Goal: Task Accomplishment & Management: Manage account settings

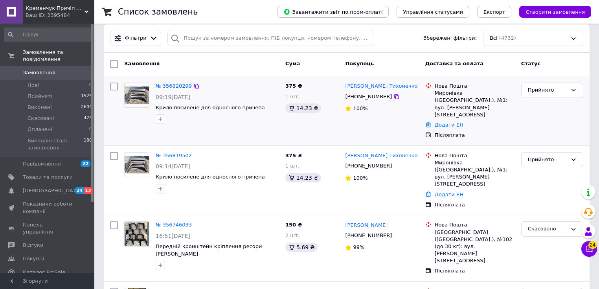
scroll to position [42, 0]
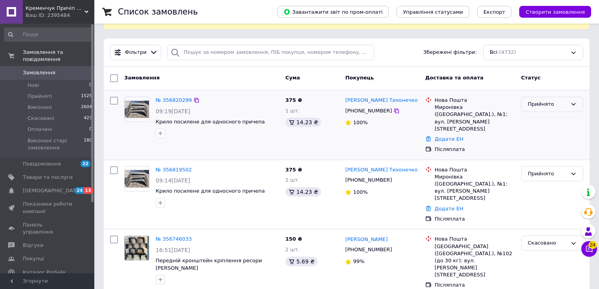
click at [538, 100] on div "Прийнято" at bounding box center [547, 104] width 39 height 8
click at [176, 167] on link "№ 356819502" at bounding box center [174, 170] width 36 height 6
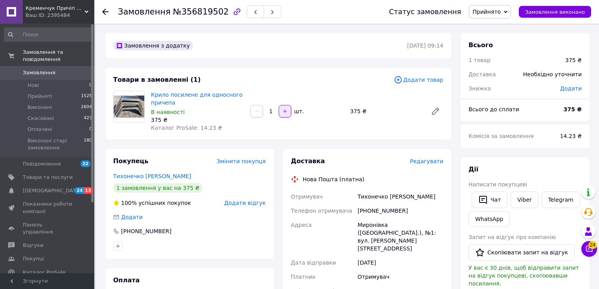
click at [283, 112] on icon "button" at bounding box center [285, 111] width 6 height 6
type input "2"
click at [420, 163] on span "Редагувати" at bounding box center [426, 161] width 33 height 6
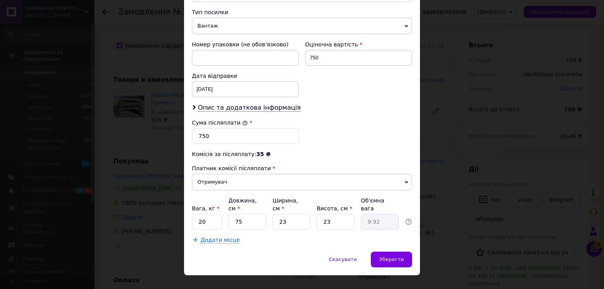
scroll to position [308, 0]
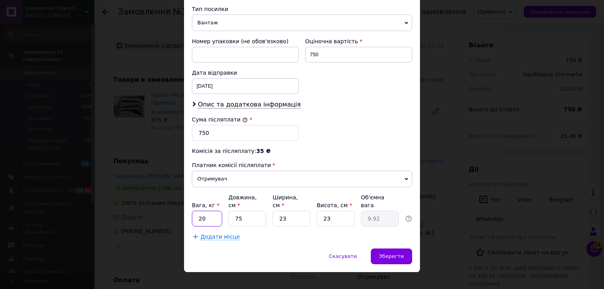
drag, startPoint x: 209, startPoint y: 207, endPoint x: 214, endPoint y: 207, distance: 4.7
click at [209, 211] on input "20" at bounding box center [207, 219] width 30 height 16
type input "2"
type input "10"
click at [283, 233] on div "Додати місце" at bounding box center [302, 237] width 220 height 8
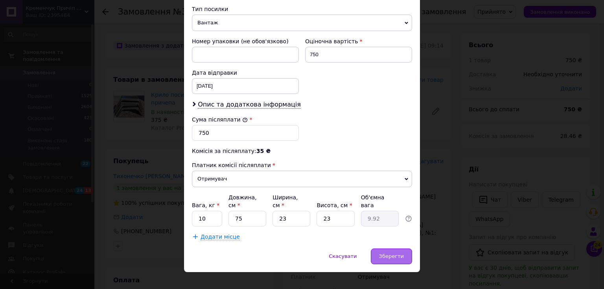
click at [383, 253] on span "Зберегти" at bounding box center [391, 256] width 25 height 6
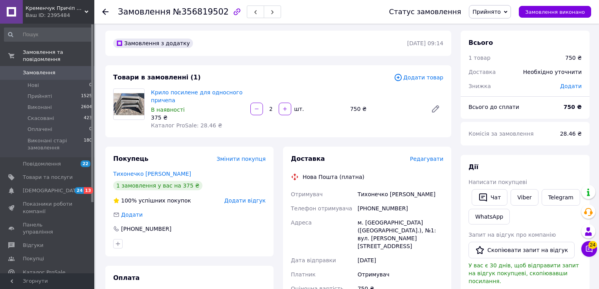
scroll to position [0, 0]
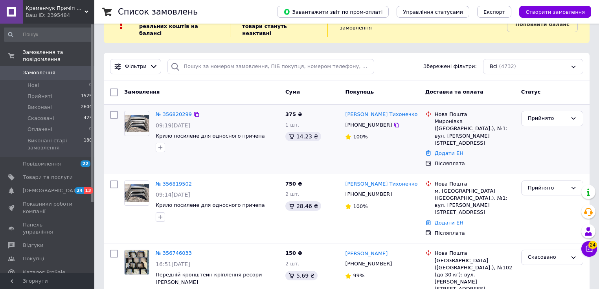
scroll to position [42, 0]
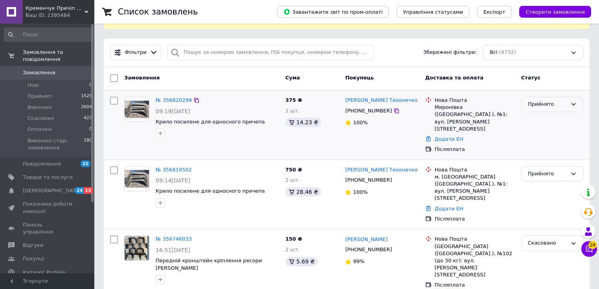
click at [557, 101] on div "Прийнято" at bounding box center [552, 104] width 62 height 15
click at [543, 128] on li "Скасовано" at bounding box center [552, 135] width 61 height 15
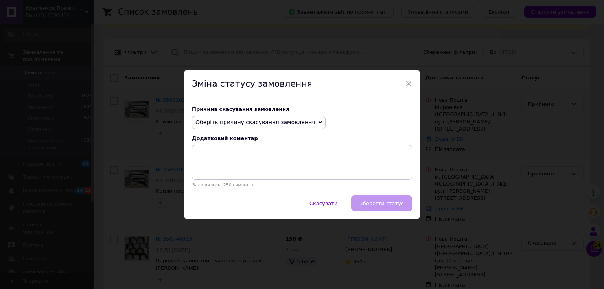
click at [245, 126] on span "Оберіть причину скасування замовлення" at bounding box center [259, 122] width 134 height 13
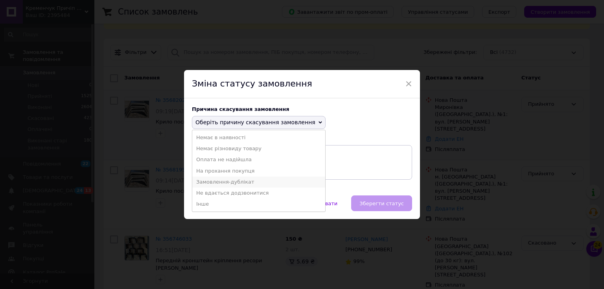
click at [216, 181] on li "Замовлення-дублікат" at bounding box center [258, 181] width 133 height 11
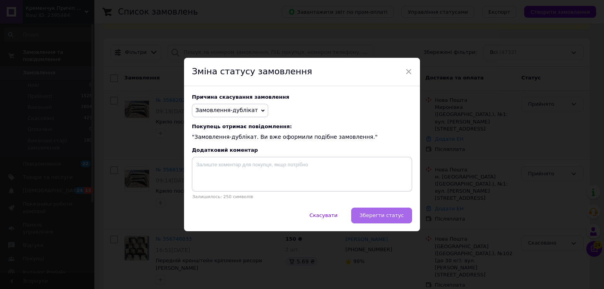
click at [375, 218] on span "Зберегти статус" at bounding box center [381, 215] width 44 height 6
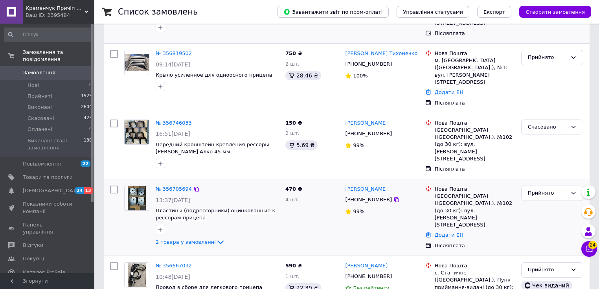
scroll to position [167, 0]
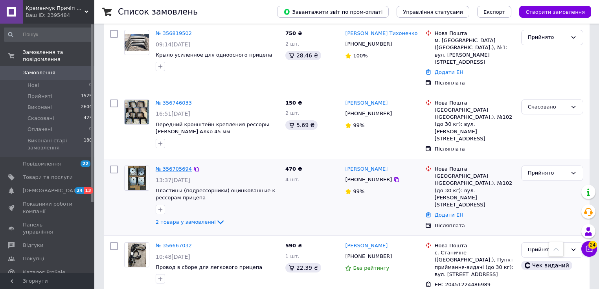
click at [182, 166] on link "№ 356705694" at bounding box center [174, 169] width 36 height 6
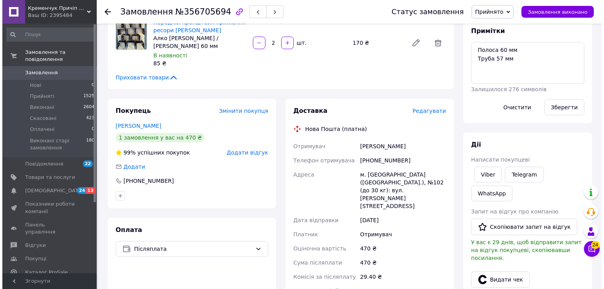
scroll to position [126, 0]
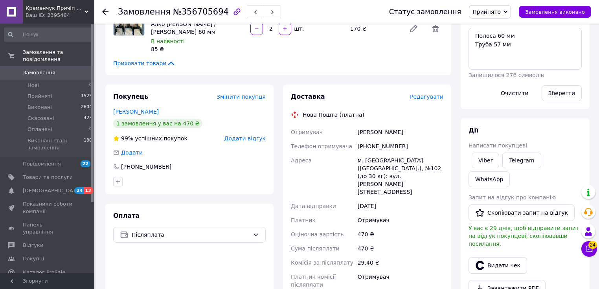
click at [430, 94] on span "Редагувати" at bounding box center [426, 97] width 33 height 6
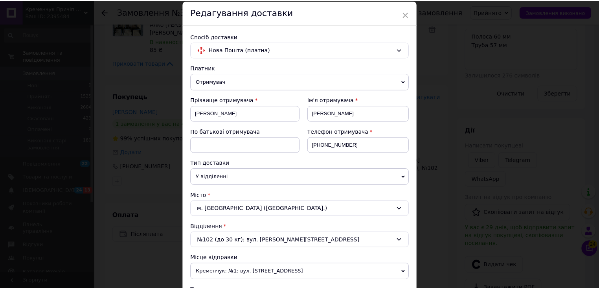
scroll to position [0, 0]
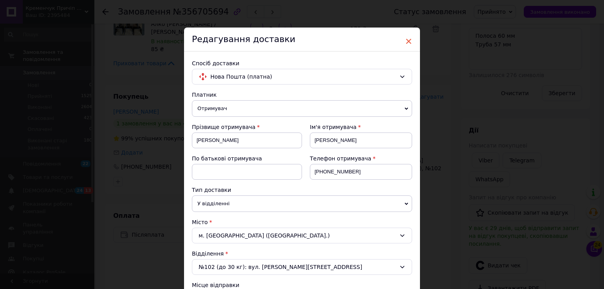
click at [410, 41] on span "×" at bounding box center [408, 41] width 7 height 13
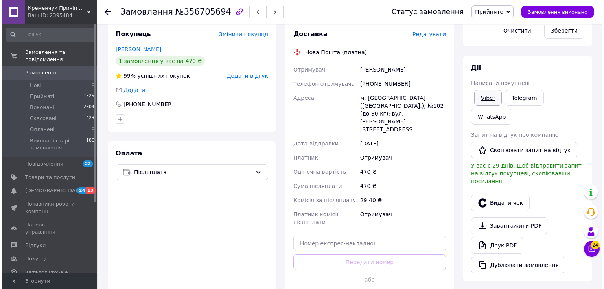
scroll to position [209, 0]
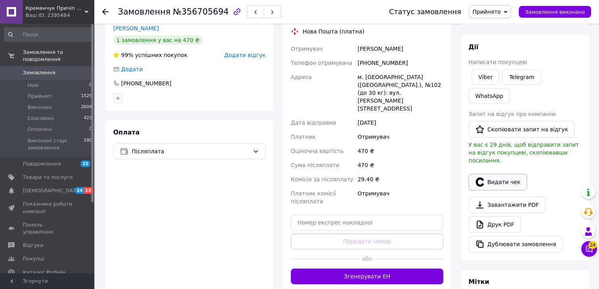
click at [490, 174] on button "Видати чек" at bounding box center [497, 182] width 59 height 17
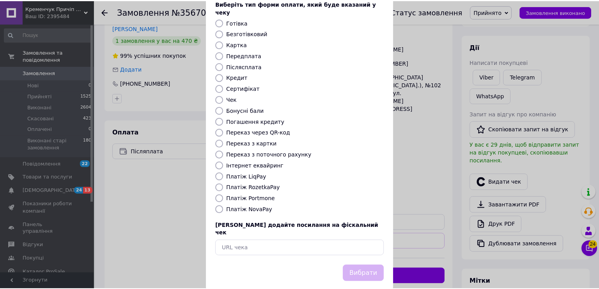
scroll to position [48, 0]
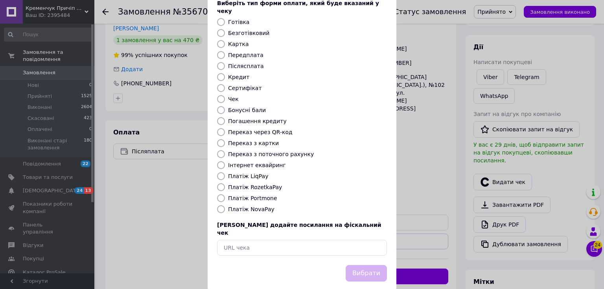
click at [255, 206] on label "Платіж NovaPay" at bounding box center [251, 209] width 46 height 6
click at [225, 205] on input "Платіж NovaPay" at bounding box center [221, 209] width 8 height 8
radio input "true"
click at [369, 265] on button "Вибрати" at bounding box center [365, 273] width 41 height 17
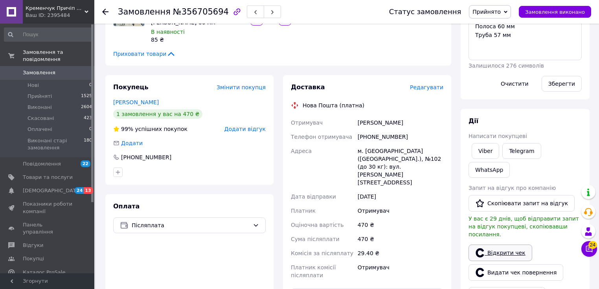
scroll to position [0, 0]
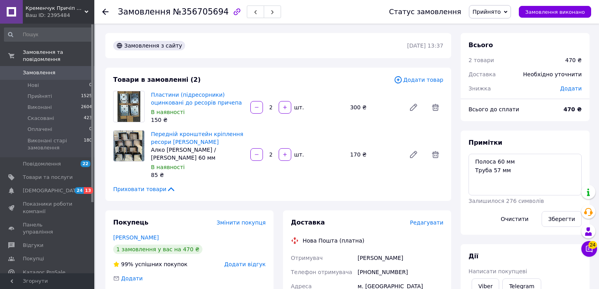
click at [500, 15] on span "Прийнято" at bounding box center [486, 12] width 28 height 6
click at [470, 41] on span "Всього" at bounding box center [480, 44] width 24 height 7
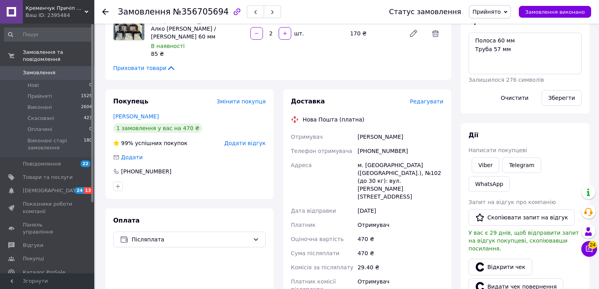
scroll to position [126, 0]
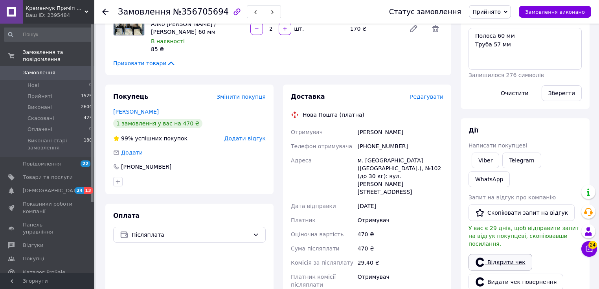
click at [492, 254] on link "Відкрити чек" at bounding box center [500, 262] width 64 height 17
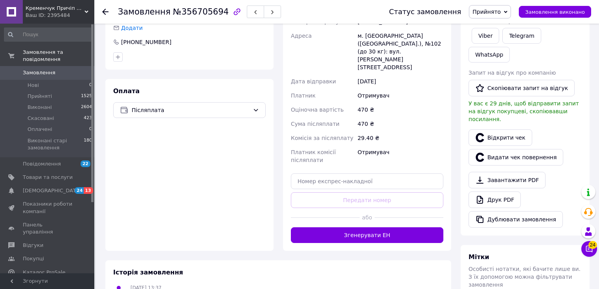
scroll to position [252, 0]
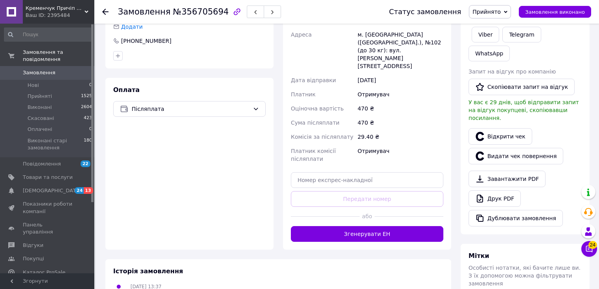
click at [387, 226] on button "Згенерувати ЕН" at bounding box center [367, 234] width 152 height 16
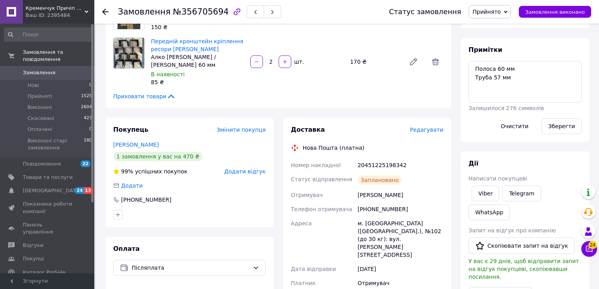
scroll to position [84, 0]
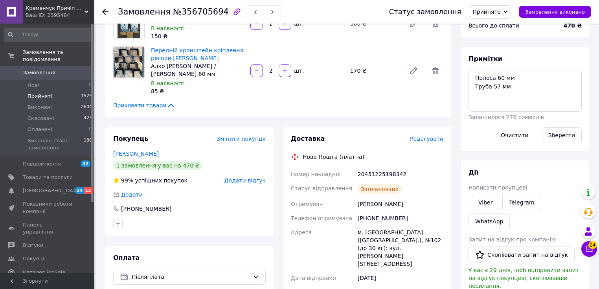
click at [41, 93] on span "Прийняті" at bounding box center [40, 96] width 24 height 7
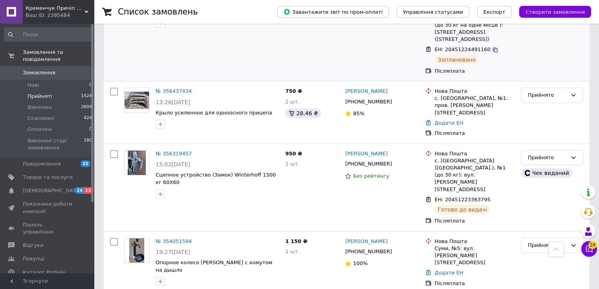
scroll to position [419, 0]
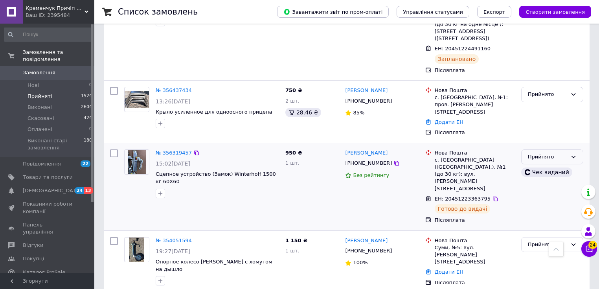
click at [540, 153] on div "Прийнято" at bounding box center [547, 157] width 39 height 8
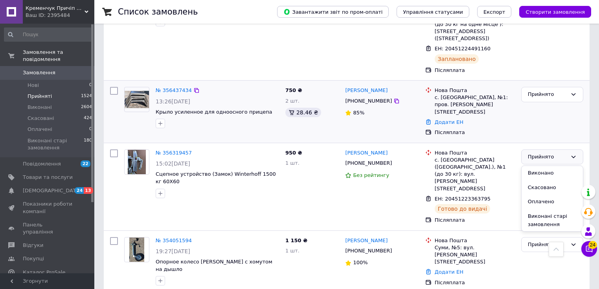
click at [555, 81] on div "№ 356437434 13:26, 09.08.2025 Крыло усиленное для одноосного прицепа 750 ₴ 2 шт…" at bounding box center [347, 112] width 486 height 62
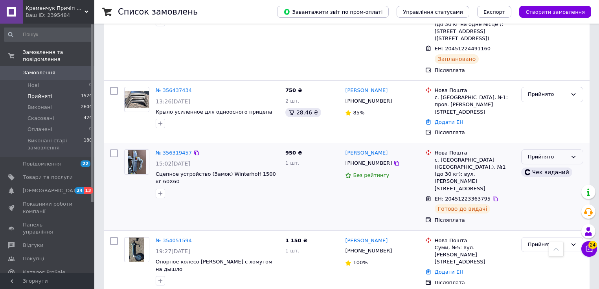
click at [544, 153] on div "Прийнято" at bounding box center [547, 157] width 39 height 8
click at [540, 166] on li "Виконано" at bounding box center [552, 173] width 61 height 15
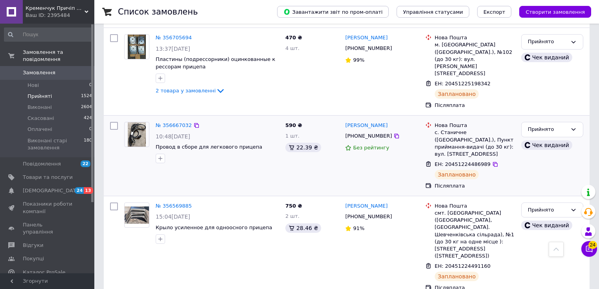
scroll to position [0, 0]
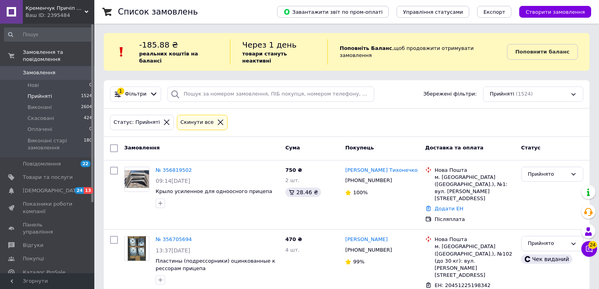
click at [198, 118] on div "Cкинути все" at bounding box center [197, 122] width 37 height 8
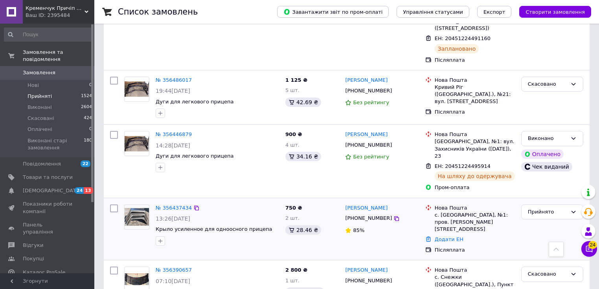
scroll to position [670, 0]
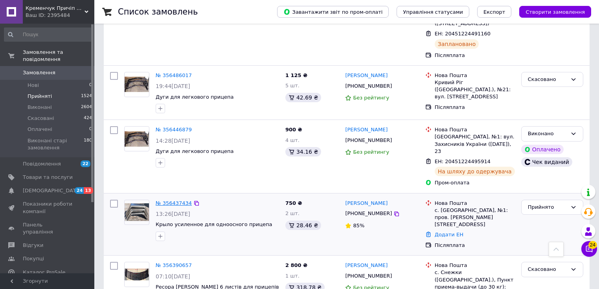
click at [179, 200] on link "№ 356437434" at bounding box center [174, 203] width 36 height 6
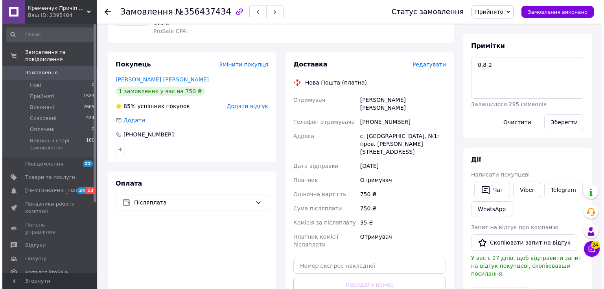
scroll to position [83, 0]
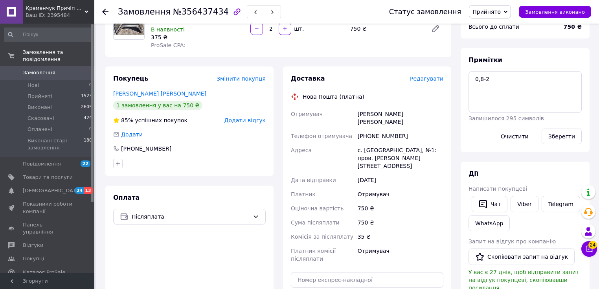
click at [423, 79] on span "Редагувати" at bounding box center [426, 78] width 33 height 6
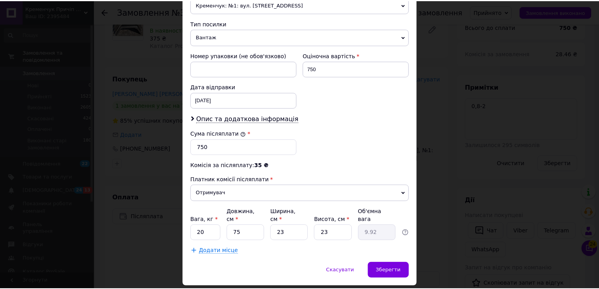
scroll to position [266, 0]
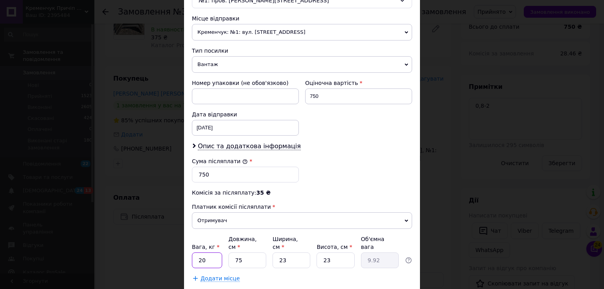
click at [208, 252] on input "20" at bounding box center [207, 260] width 30 height 16
type input "2"
type input "10"
click at [338, 274] on div "Додати місце" at bounding box center [302, 278] width 220 height 8
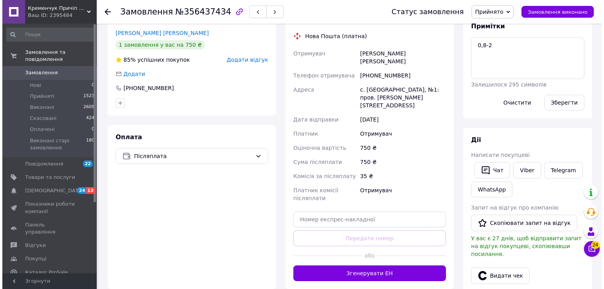
scroll to position [166, 0]
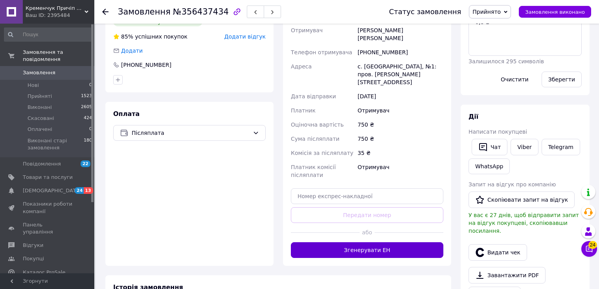
click at [384, 242] on button "Згенерувати ЕН" at bounding box center [367, 250] width 152 height 16
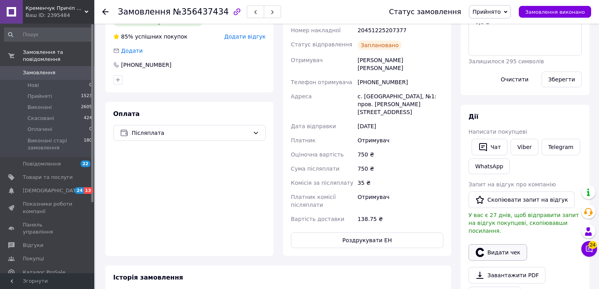
click at [491, 244] on button "Видати чек" at bounding box center [497, 252] width 59 height 17
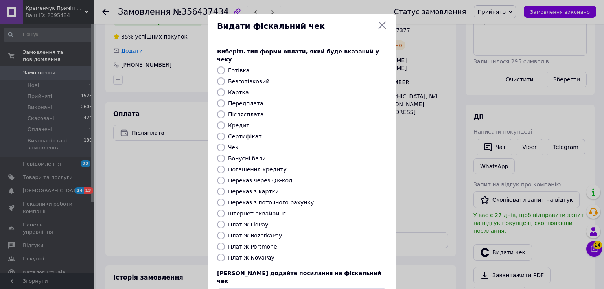
click at [241, 254] on label "Платіж NovaPay" at bounding box center [251, 257] width 46 height 6
click at [225, 253] on input "Платіж NovaPay" at bounding box center [221, 257] width 8 height 8
radio input "true"
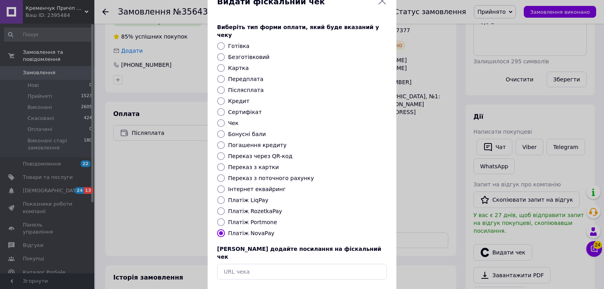
scroll to position [48, 0]
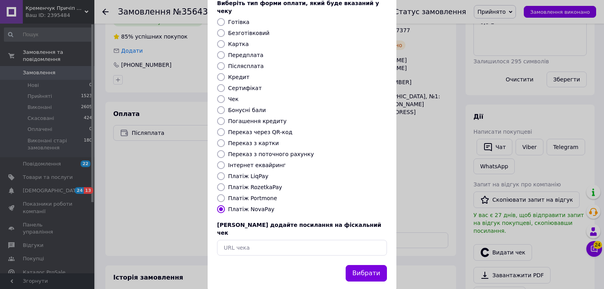
click at [351, 265] on button "Вибрати" at bounding box center [365, 273] width 41 height 17
click at [367, 265] on button "Вибрати" at bounding box center [365, 273] width 41 height 17
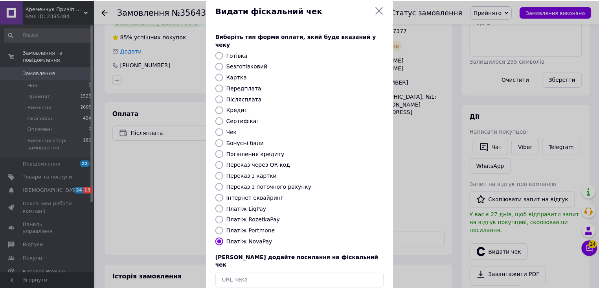
scroll to position [0, 0]
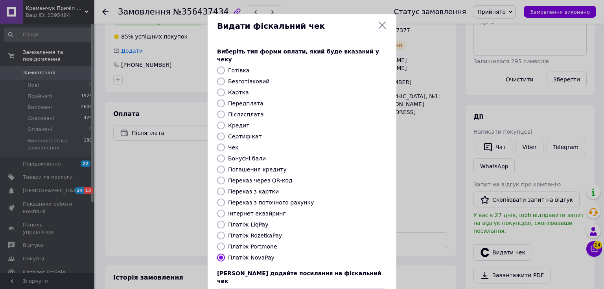
click at [380, 20] on div "Видати фіскальний чек" at bounding box center [302, 26] width 189 height 24
click at [380, 24] on icon at bounding box center [381, 24] width 9 height 9
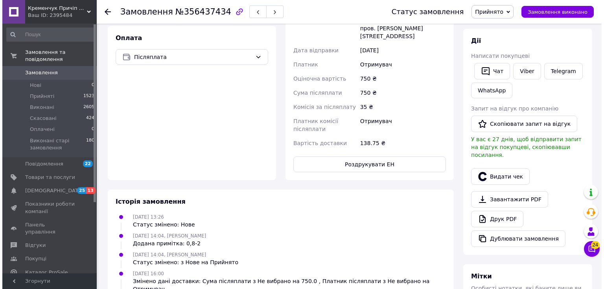
scroll to position [256, 0]
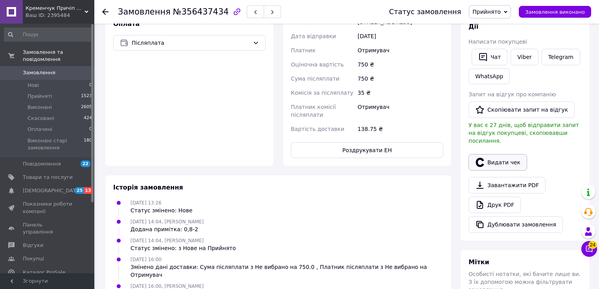
click at [503, 154] on button "Видати чек" at bounding box center [497, 162] width 59 height 17
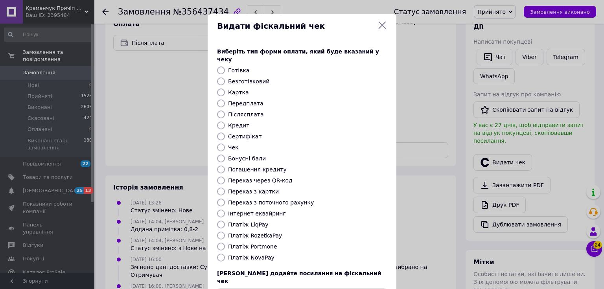
drag, startPoint x: 224, startPoint y: 249, endPoint x: 236, endPoint y: 249, distance: 11.8
click at [225, 253] on div "Платіж NovaPay" at bounding box center [301, 257] width 173 height 8
click at [253, 254] on label "Платіж NovaPay" at bounding box center [251, 257] width 46 height 6
click at [225, 253] on input "Платіж NovaPay" at bounding box center [221, 257] width 8 height 8
radio input "true"
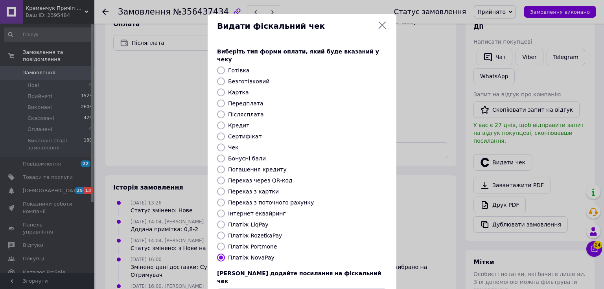
scroll to position [48, 0]
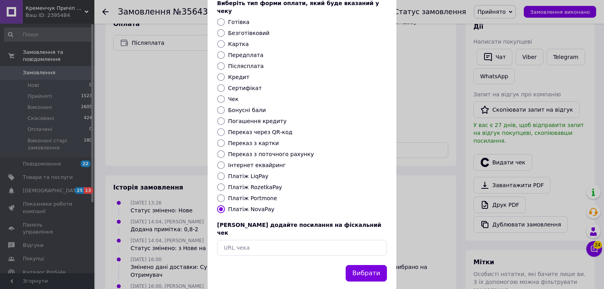
click at [376, 265] on button "Вибрати" at bounding box center [365, 273] width 41 height 17
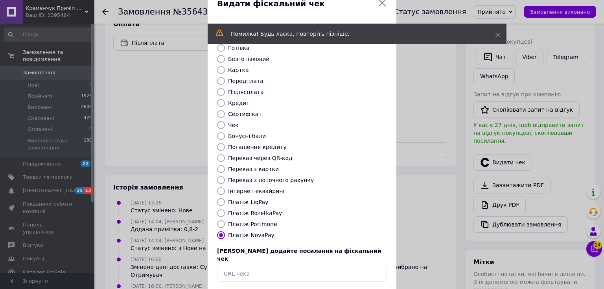
scroll to position [0, 0]
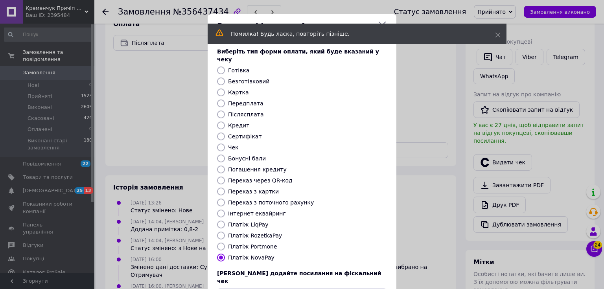
click at [380, 25] on div "Помилка! Будь ласка, повторіть пізніше." at bounding box center [357, 34] width 299 height 20
click at [380, 22] on icon at bounding box center [381, 24] width 9 height 9
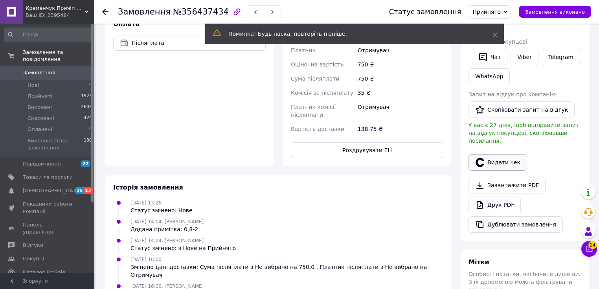
click at [494, 154] on button "Видати чек" at bounding box center [497, 162] width 59 height 17
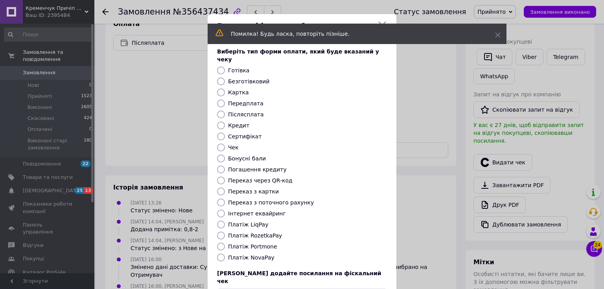
click at [261, 254] on label "Платіж NovaPay" at bounding box center [251, 257] width 46 height 6
click at [225, 253] on input "Платіж NovaPay" at bounding box center [221, 257] width 8 height 8
radio input "true"
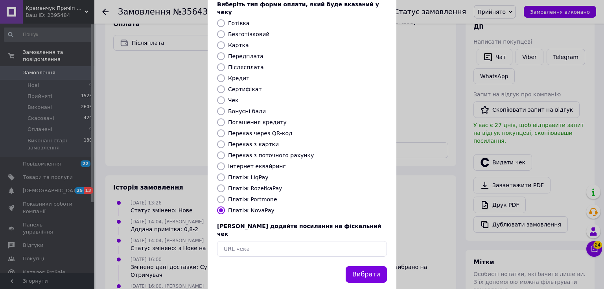
scroll to position [48, 0]
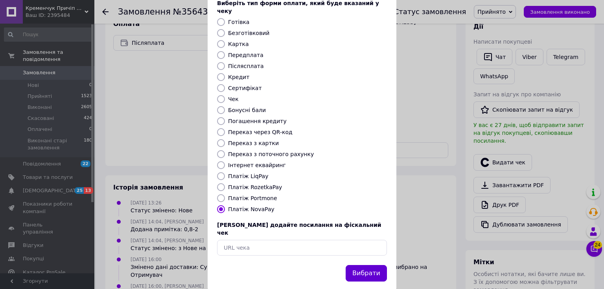
click at [366, 265] on button "Вибрати" at bounding box center [365, 273] width 41 height 17
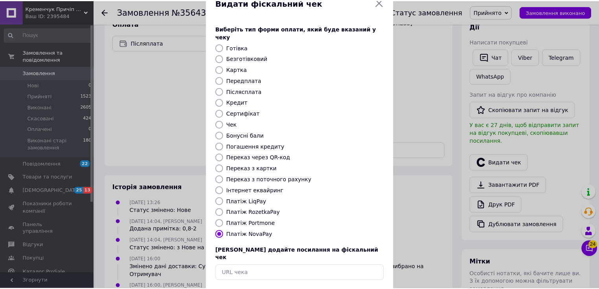
scroll to position [0, 0]
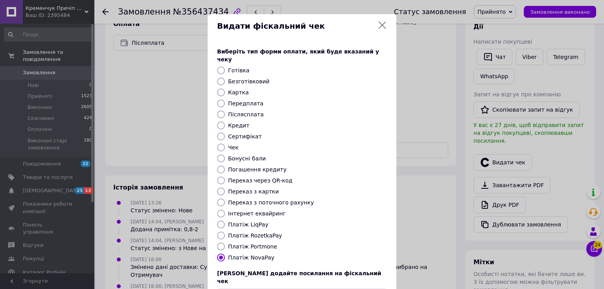
click at [384, 28] on icon at bounding box center [381, 25] width 7 height 7
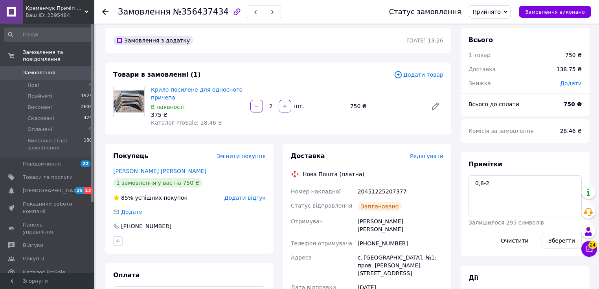
scroll to position [5, 0]
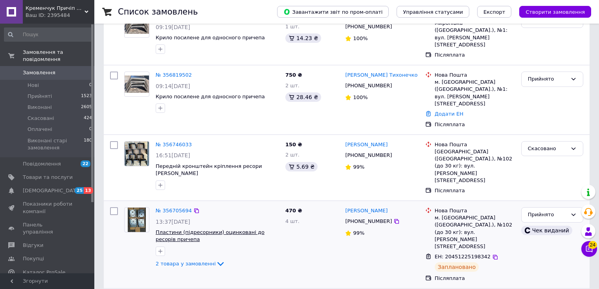
scroll to position [209, 0]
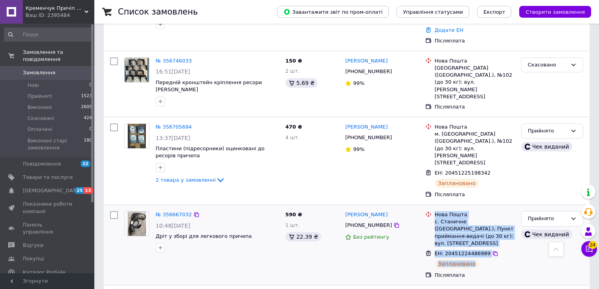
drag, startPoint x: 470, startPoint y: 203, endPoint x: 434, endPoint y: 158, distance: 57.6
click at [431, 205] on div "№ 356667032 10:48[DATE] Дріт у зборі для легкового причепа 590 ₴ 1 шт. 22.39 ₴ …" at bounding box center [347, 245] width 486 height 80
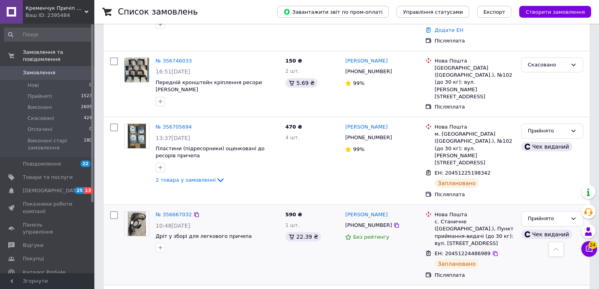
click at [468, 272] on div "Післяплата" at bounding box center [475, 275] width 80 height 7
